Goal: Task Accomplishment & Management: Use online tool/utility

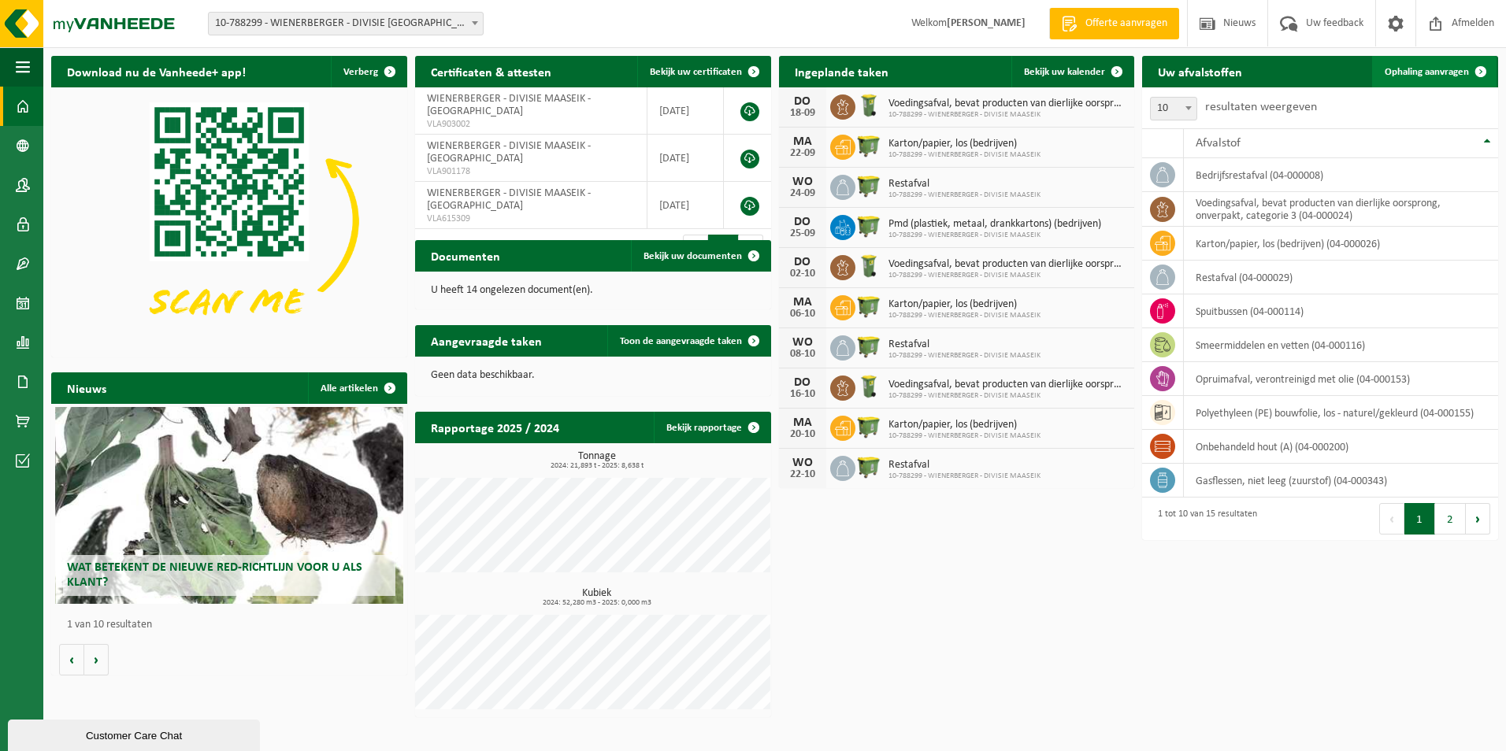
click at [1416, 72] on span "Ophaling aanvragen" at bounding box center [1426, 72] width 84 height 10
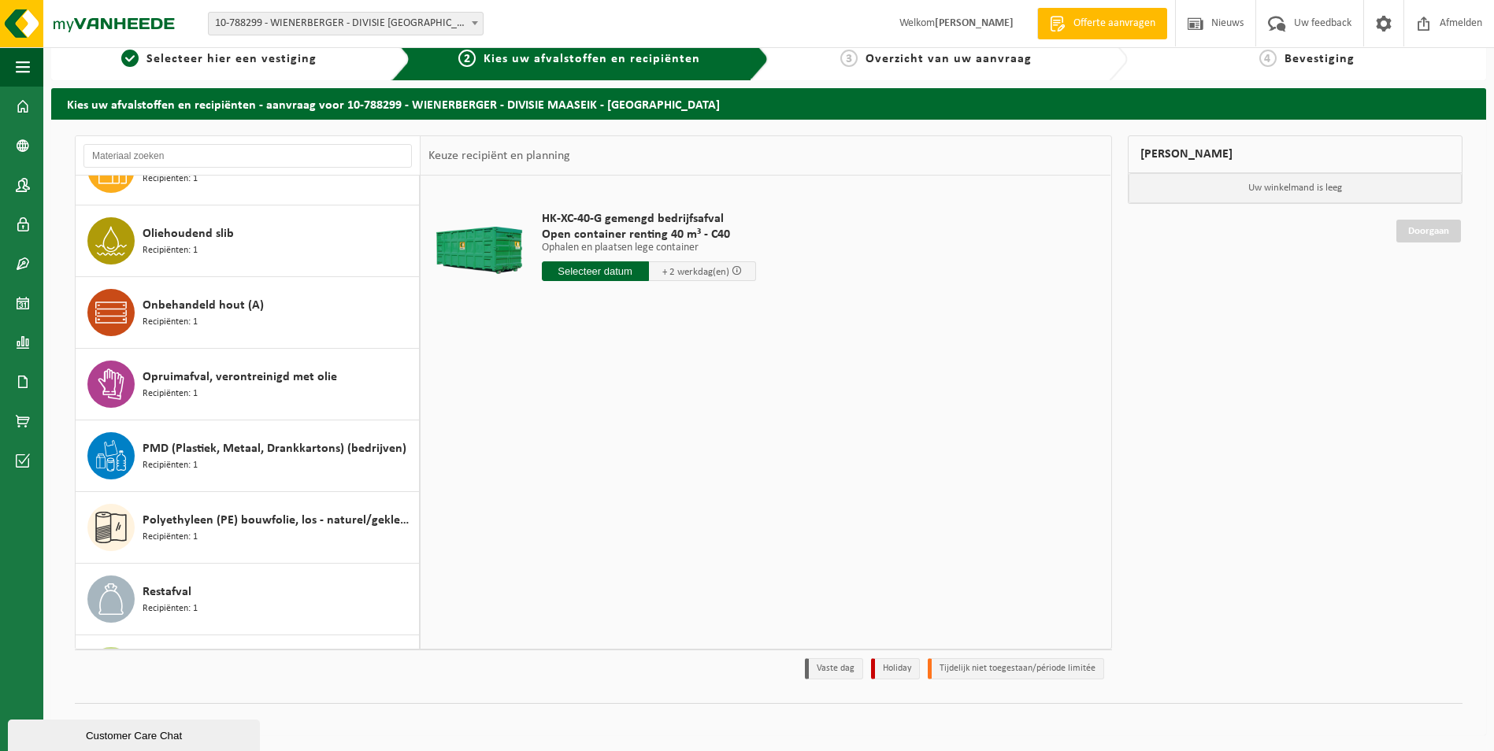
scroll to position [254, 0]
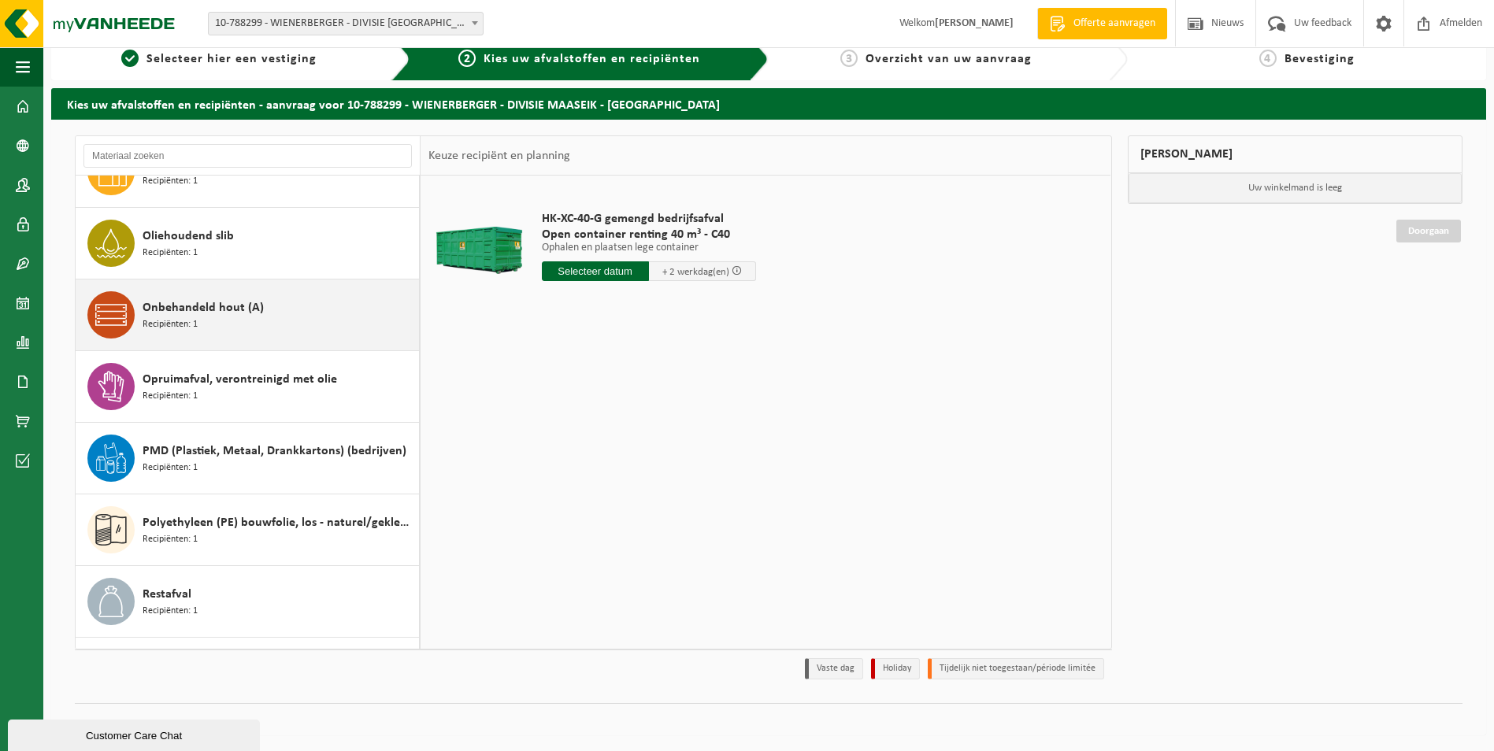
click at [111, 309] on icon at bounding box center [110, 314] width 31 height 31
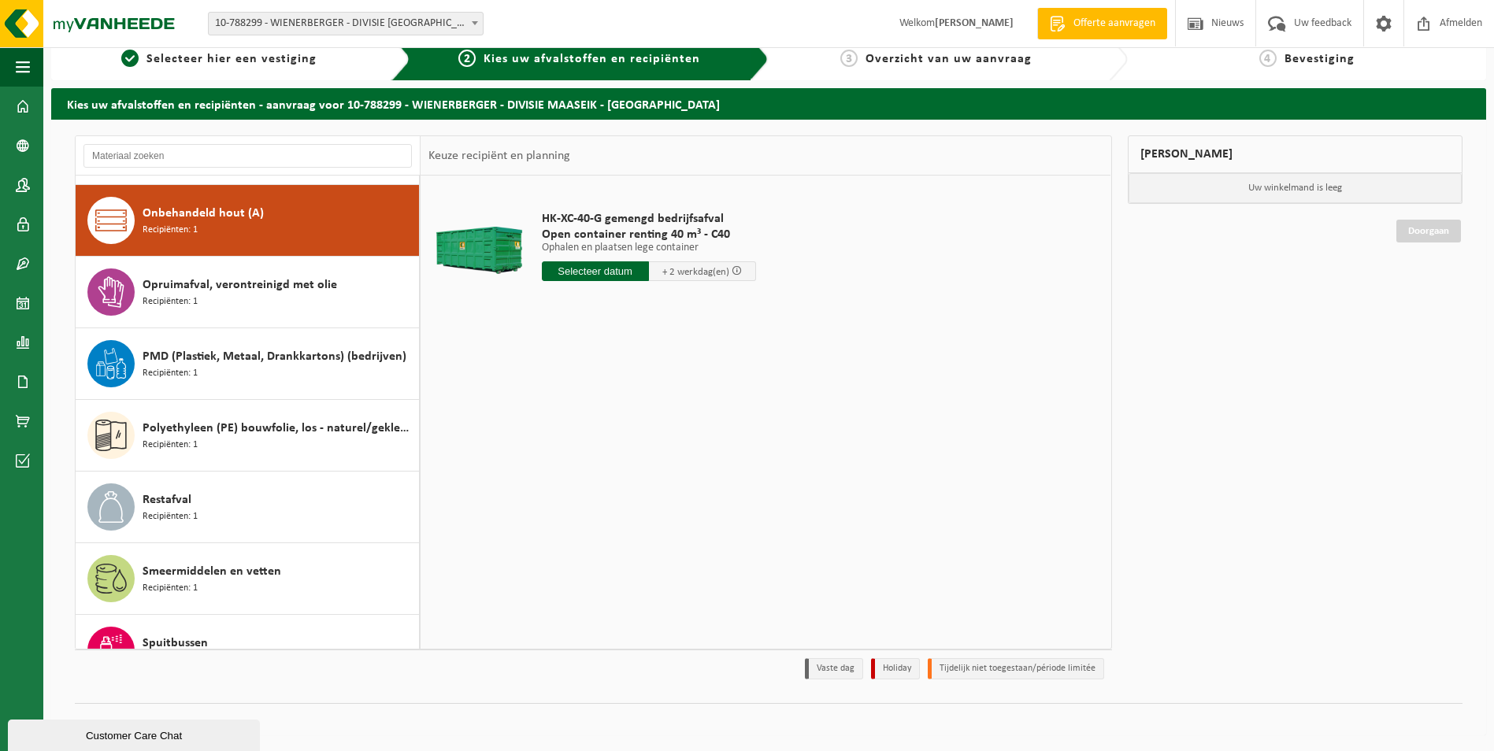
scroll to position [358, 0]
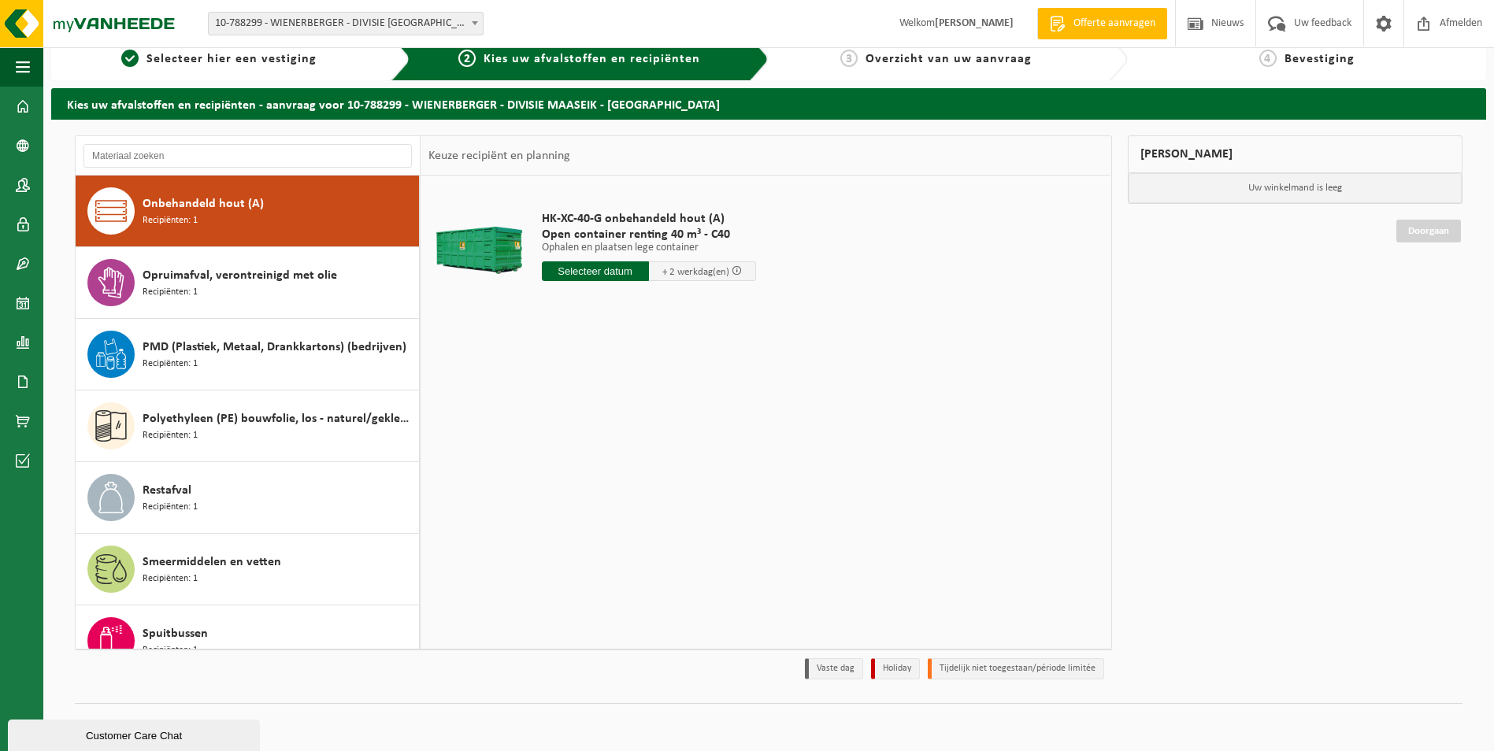
click at [613, 271] on input "text" at bounding box center [595, 271] width 107 height 20
click at [670, 410] on div "19" at bounding box center [667, 410] width 28 height 25
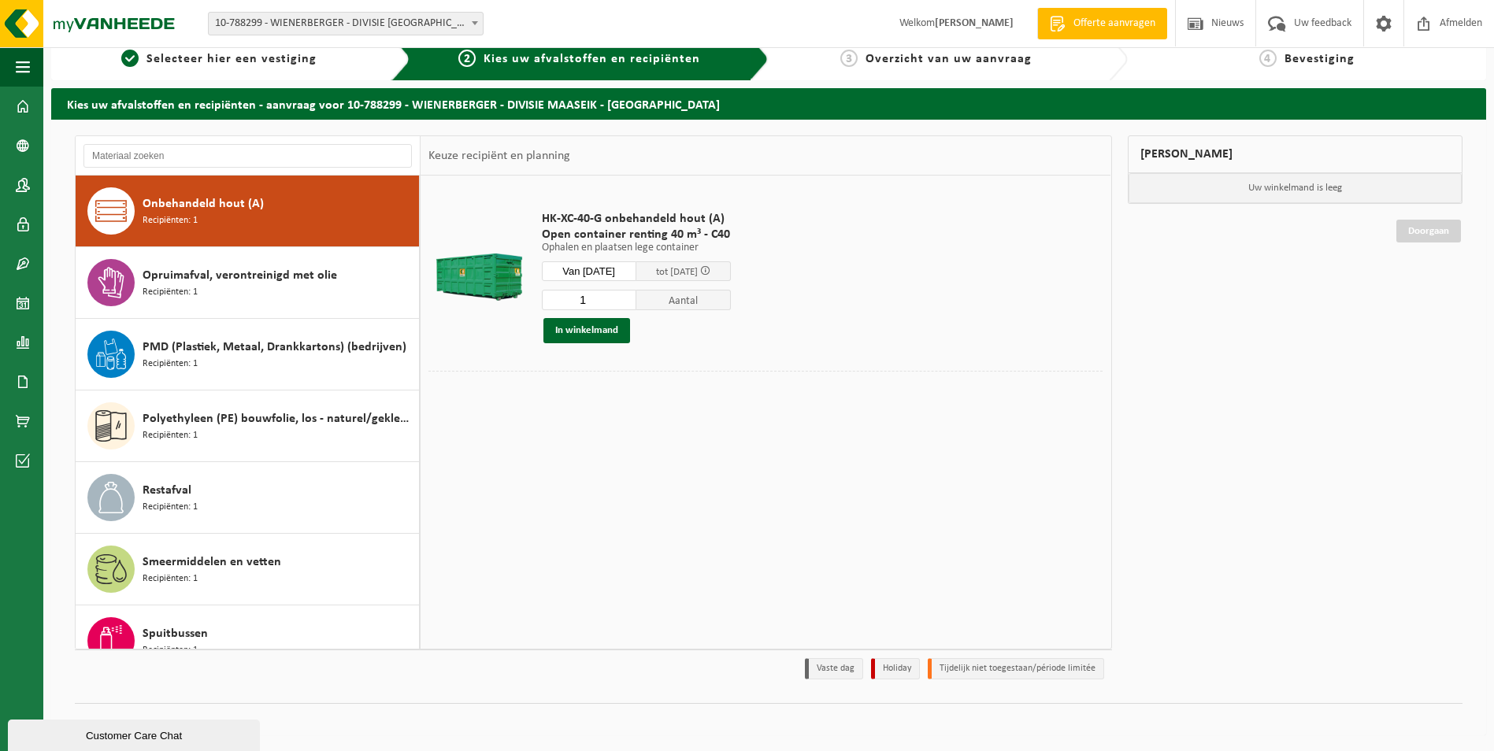
click at [589, 272] on input "Van 2025-09-19" at bounding box center [589, 271] width 94 height 20
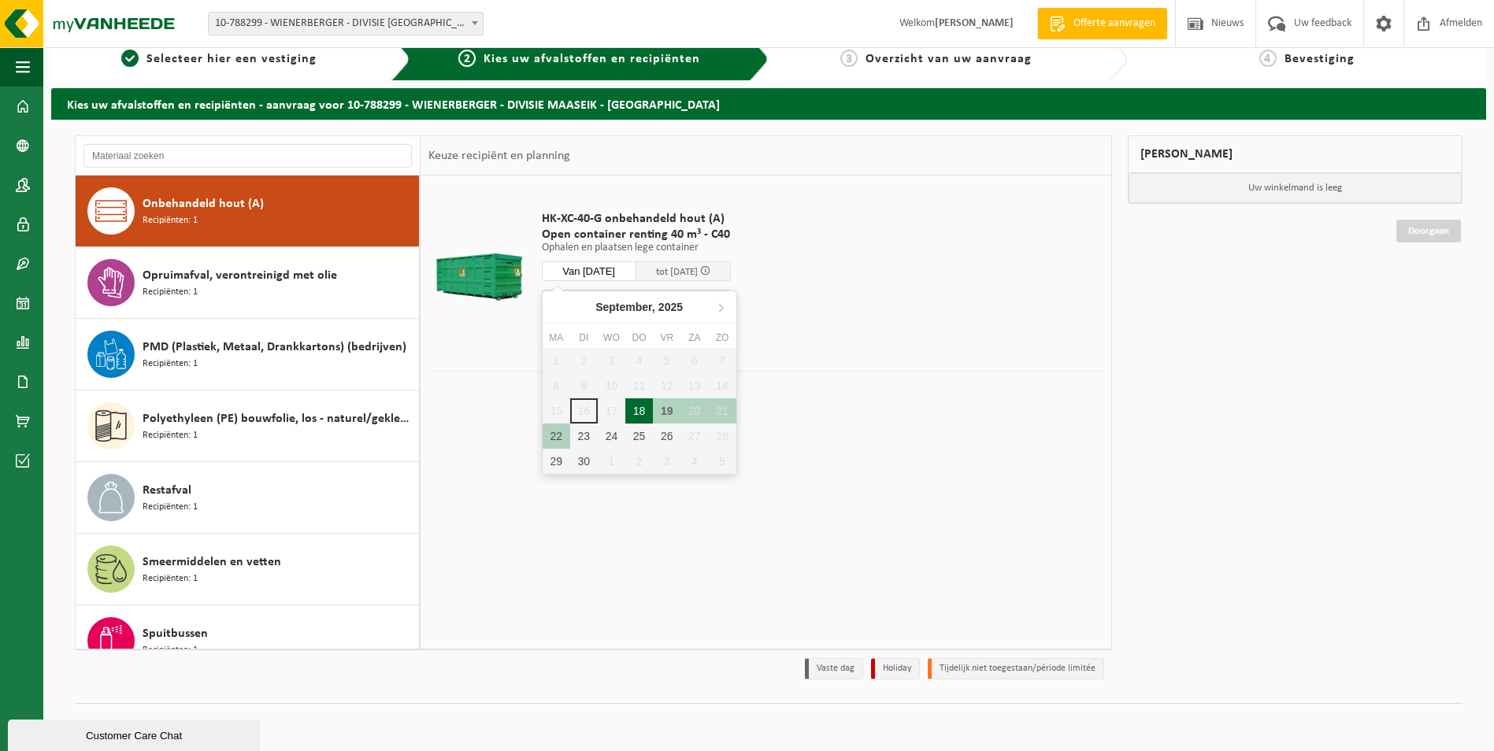
click at [637, 409] on div "18" at bounding box center [639, 410] width 28 height 25
type input "Van 2025-09-18"
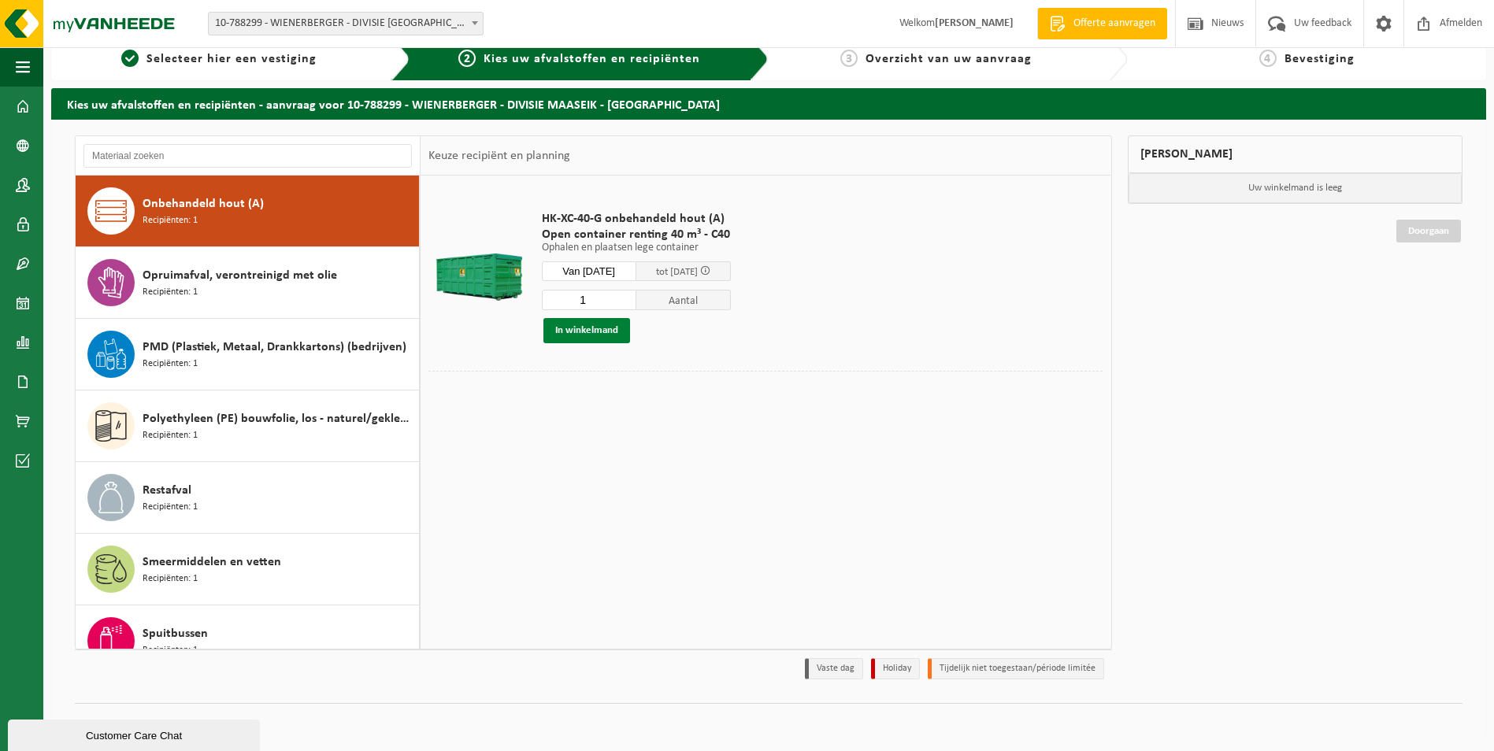
click at [582, 326] on button "In winkelmand" at bounding box center [586, 330] width 87 height 25
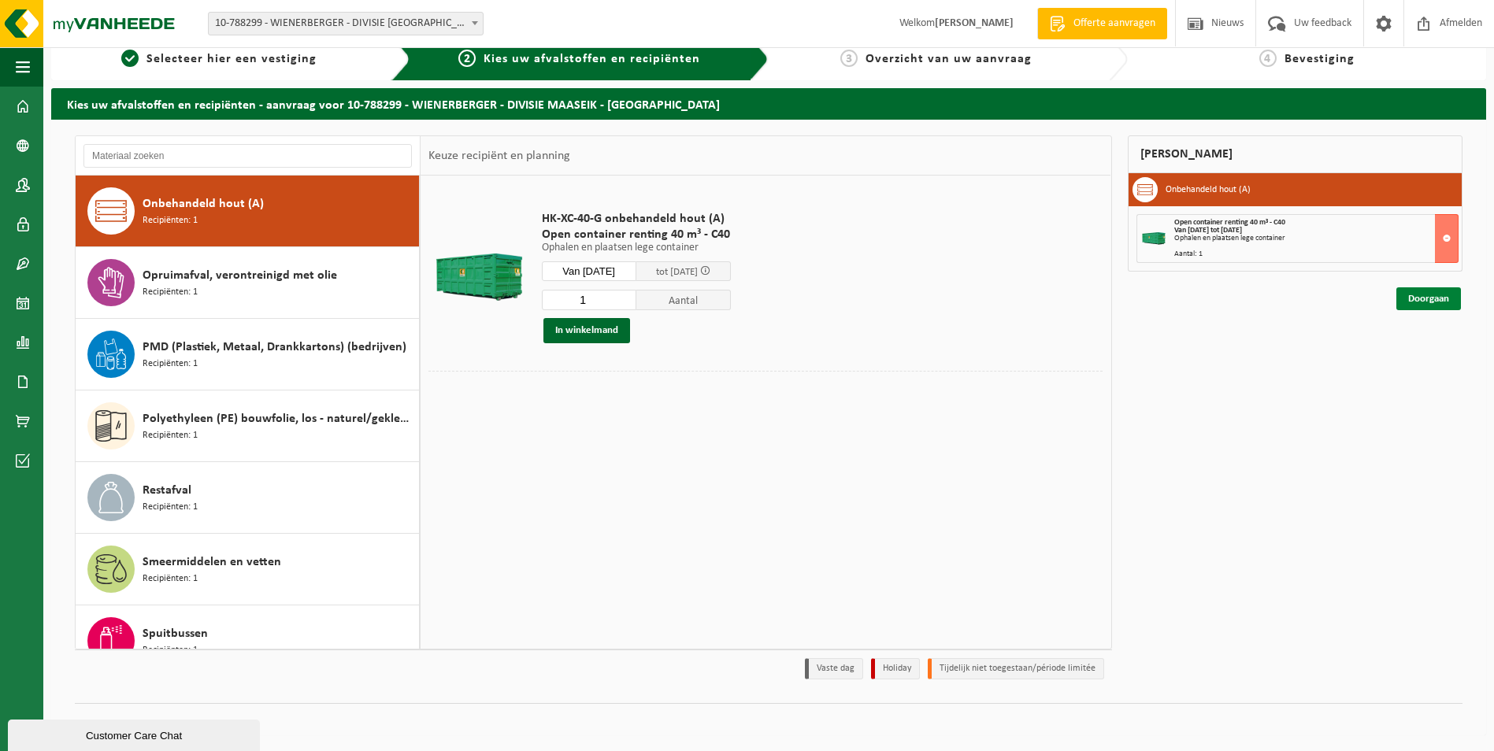
click at [1430, 296] on link "Doorgaan" at bounding box center [1428, 298] width 65 height 23
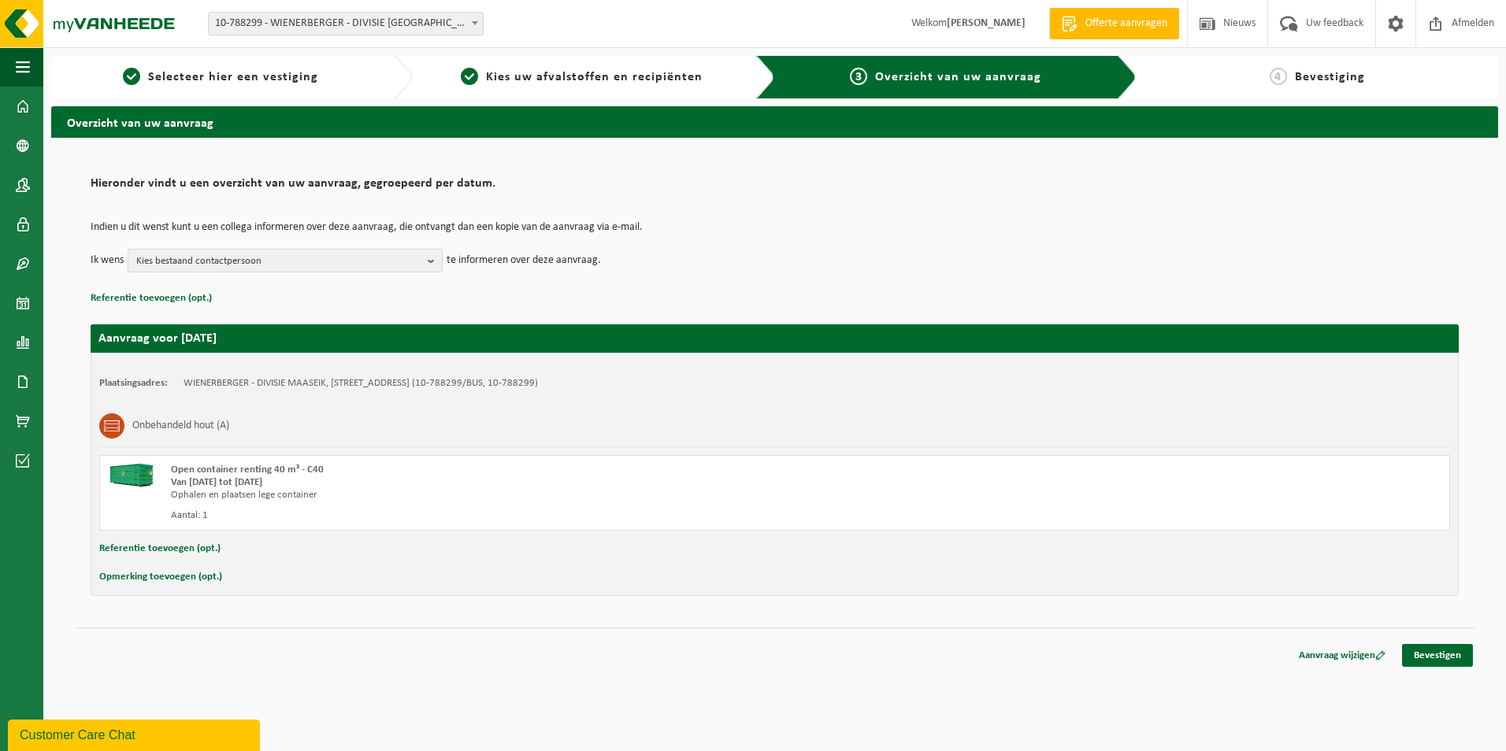
click at [431, 262] on b "button" at bounding box center [435, 261] width 14 height 22
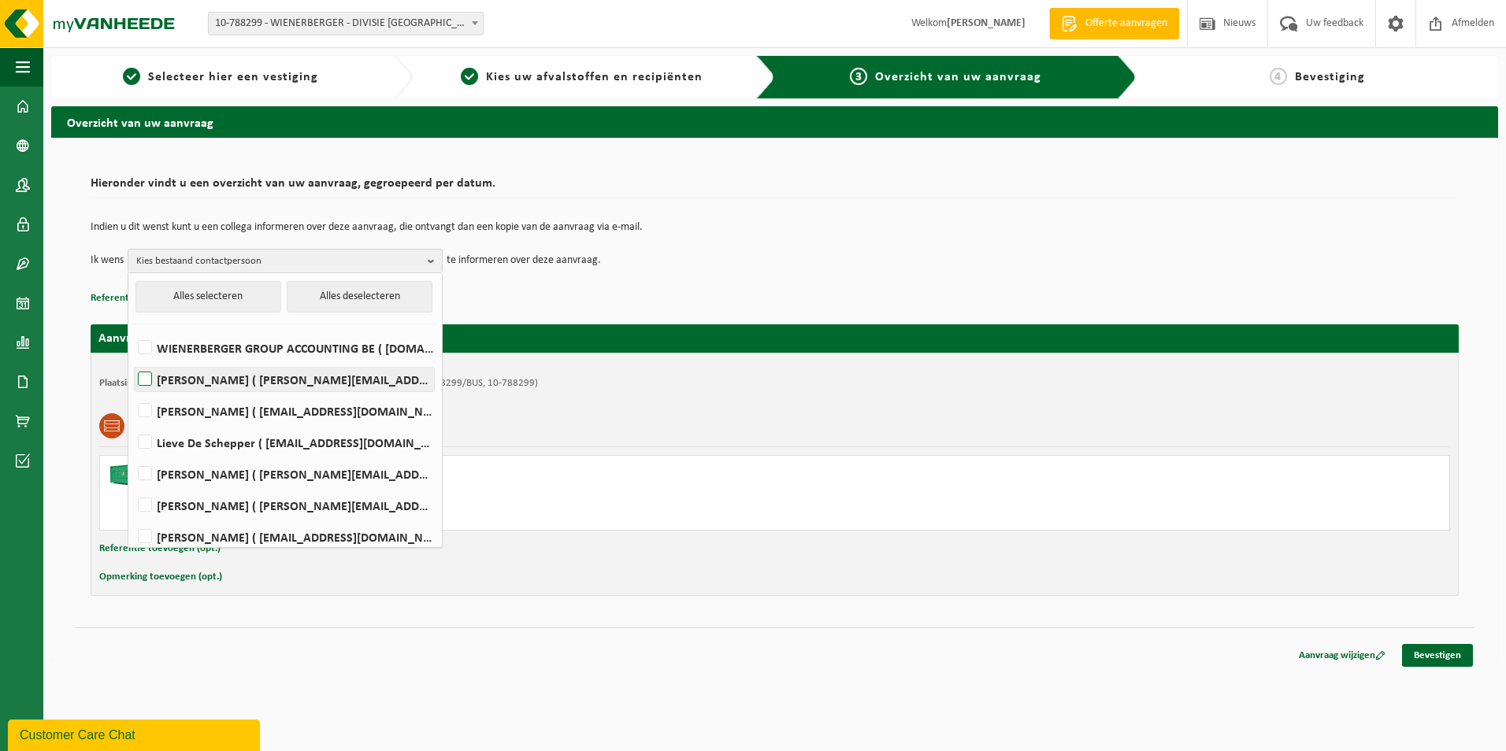
click at [351, 383] on label "Sandra Bianchi ( sandra.bianchi@wienerberger.com )" at bounding box center [284, 380] width 299 height 24
click at [132, 360] on input "Sandra Bianchi ( sandra.bianchi@wienerberger.com )" at bounding box center [132, 359] width 1 height 1
checkbox input "true"
click at [612, 416] on div "Onbehandeld hout (A)" at bounding box center [774, 426] width 1350 height 41
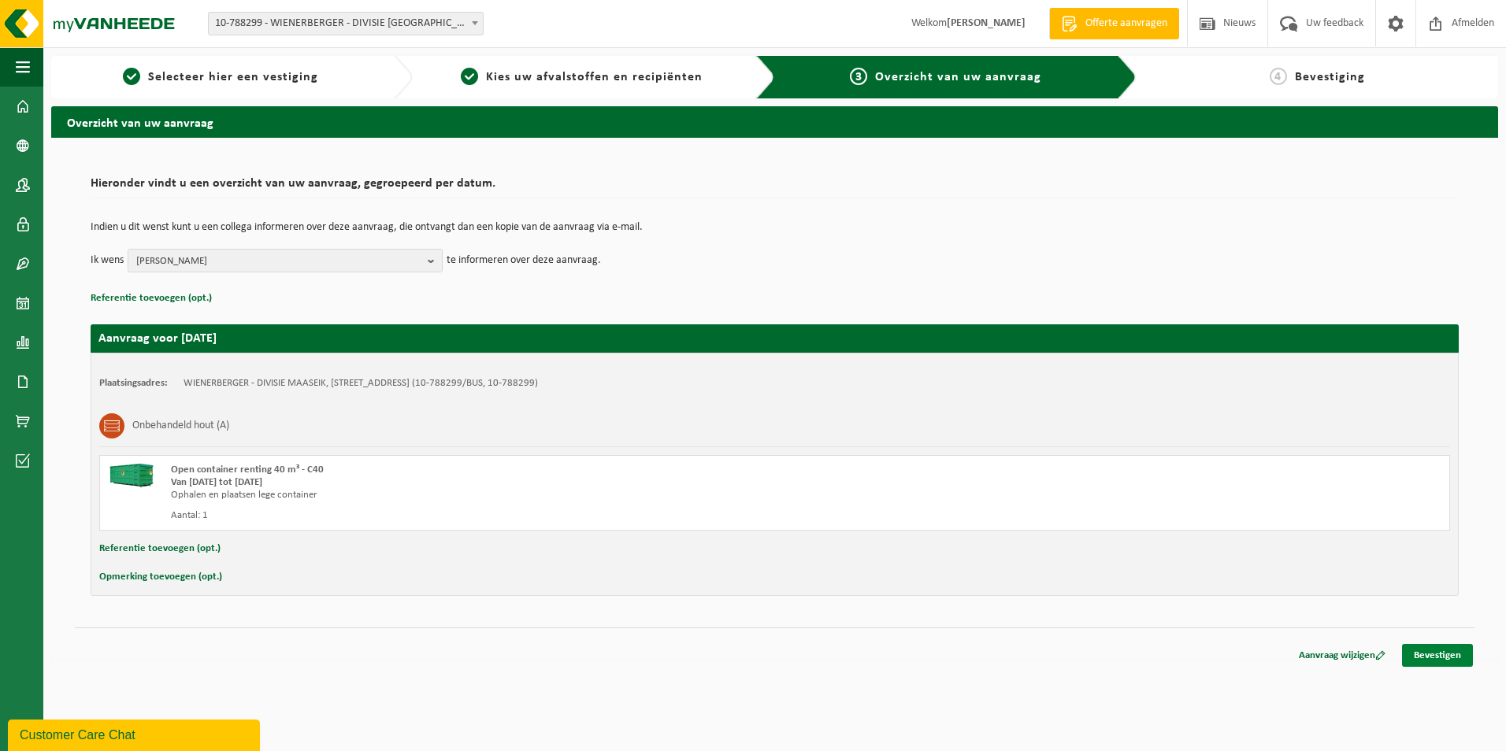
click at [1433, 657] on link "Bevestigen" at bounding box center [1437, 655] width 71 height 23
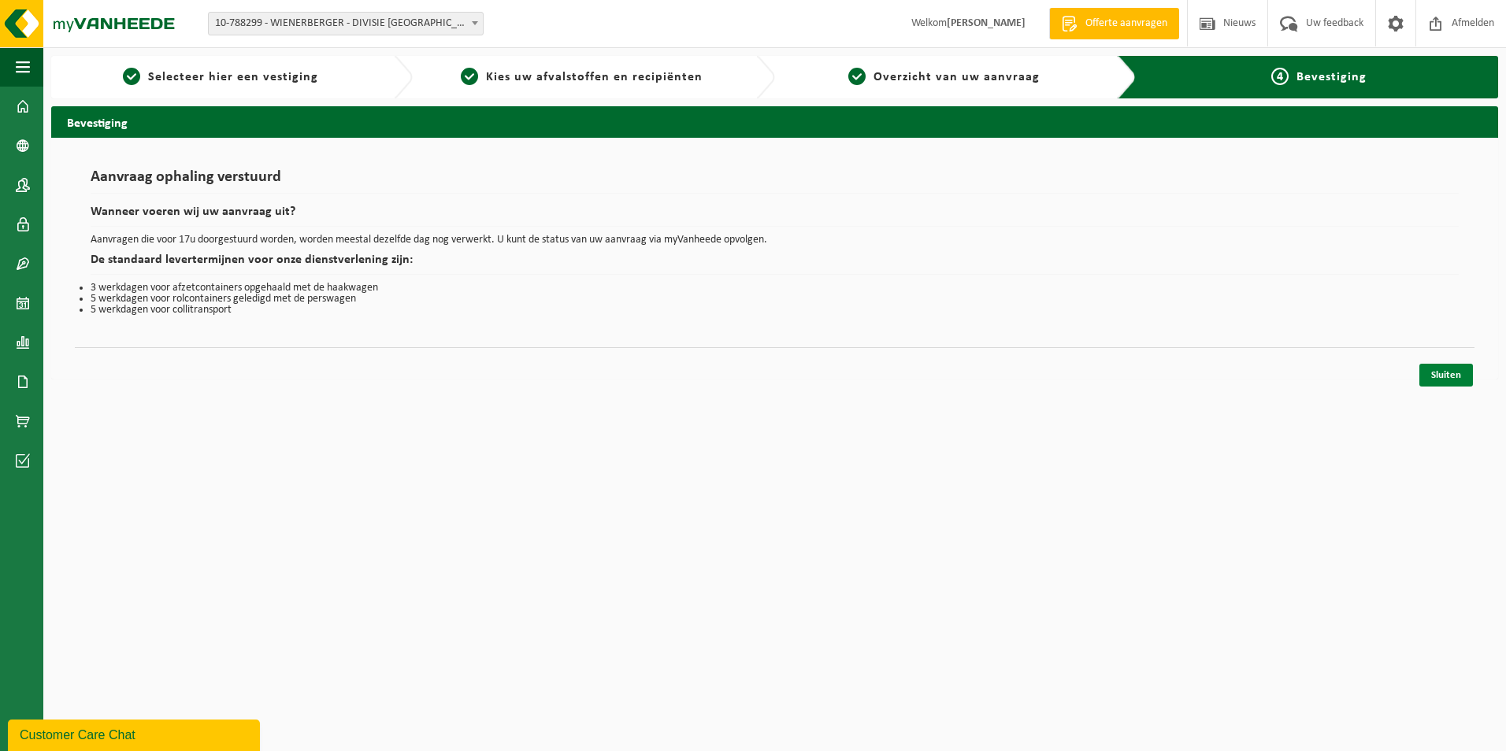
click at [1450, 375] on link "Sluiten" at bounding box center [1446, 375] width 54 height 23
